Goal: Transaction & Acquisition: Register for event/course

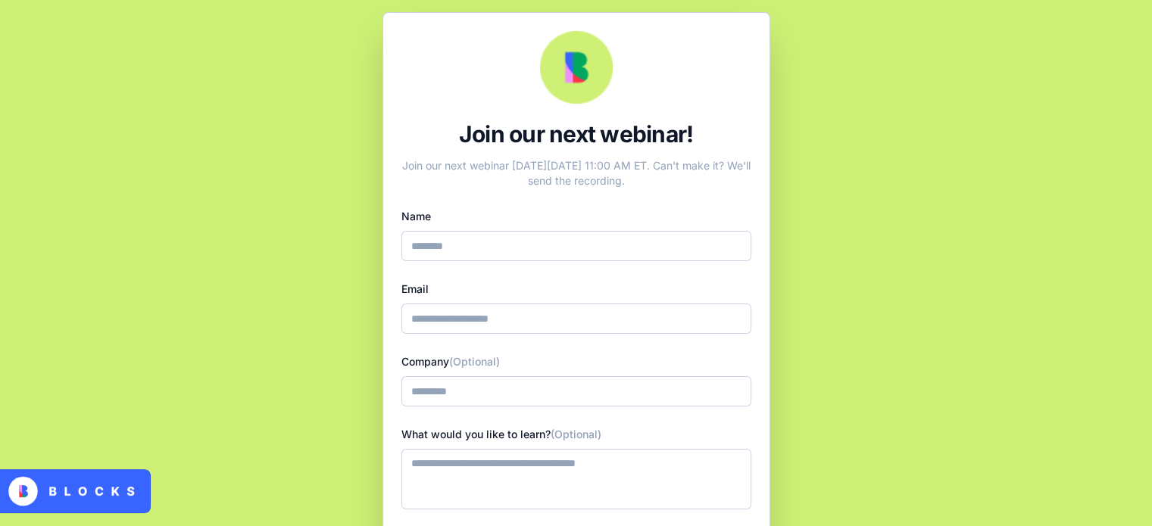
click at [516, 246] on input "Name" at bounding box center [576, 246] width 350 height 30
type input "**********"
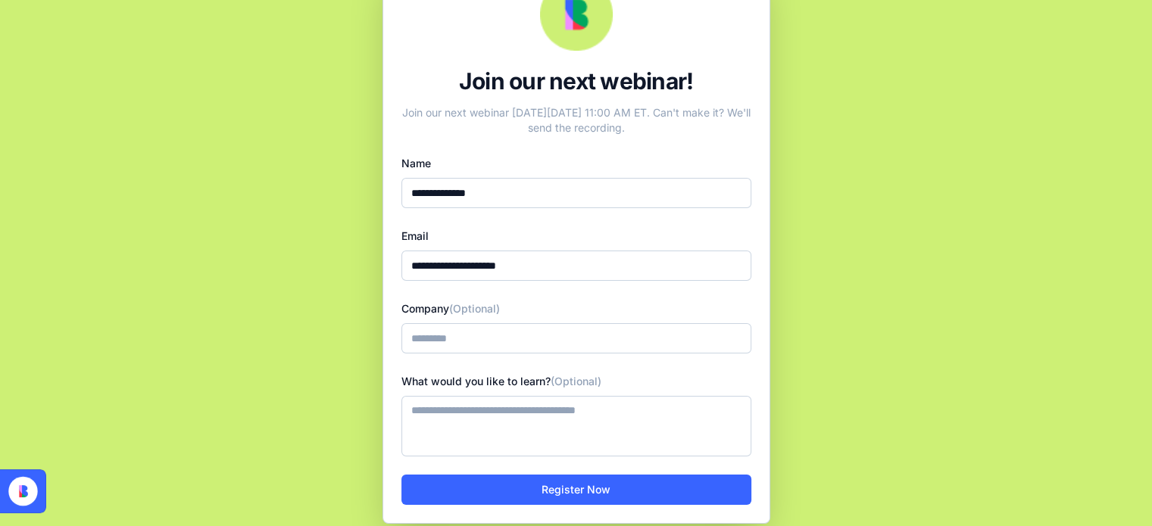
scroll to position [62, 0]
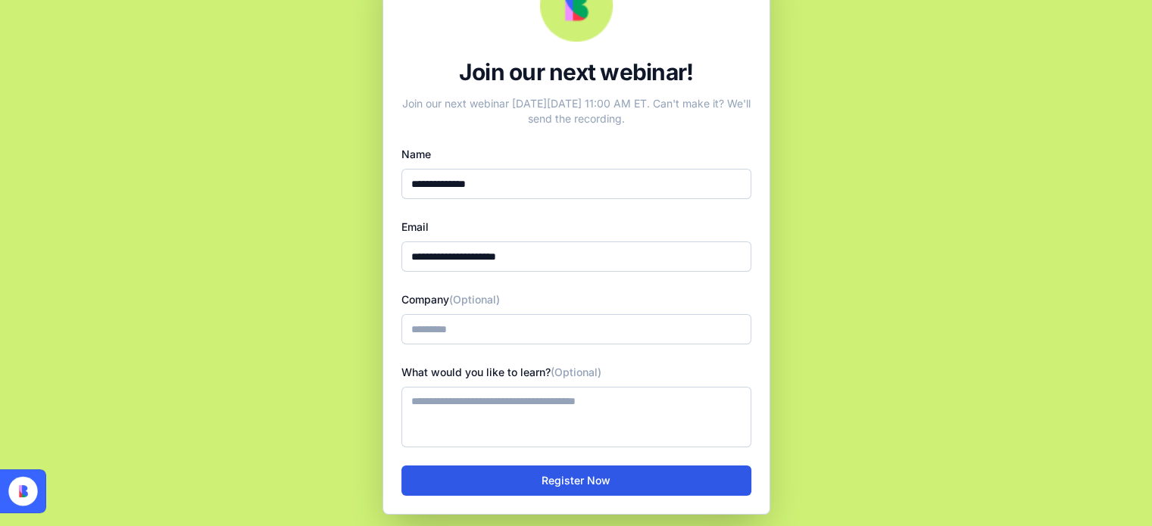
click at [576, 487] on button "Register Now" at bounding box center [576, 481] width 350 height 30
